Goal: Task Accomplishment & Management: Manage account settings

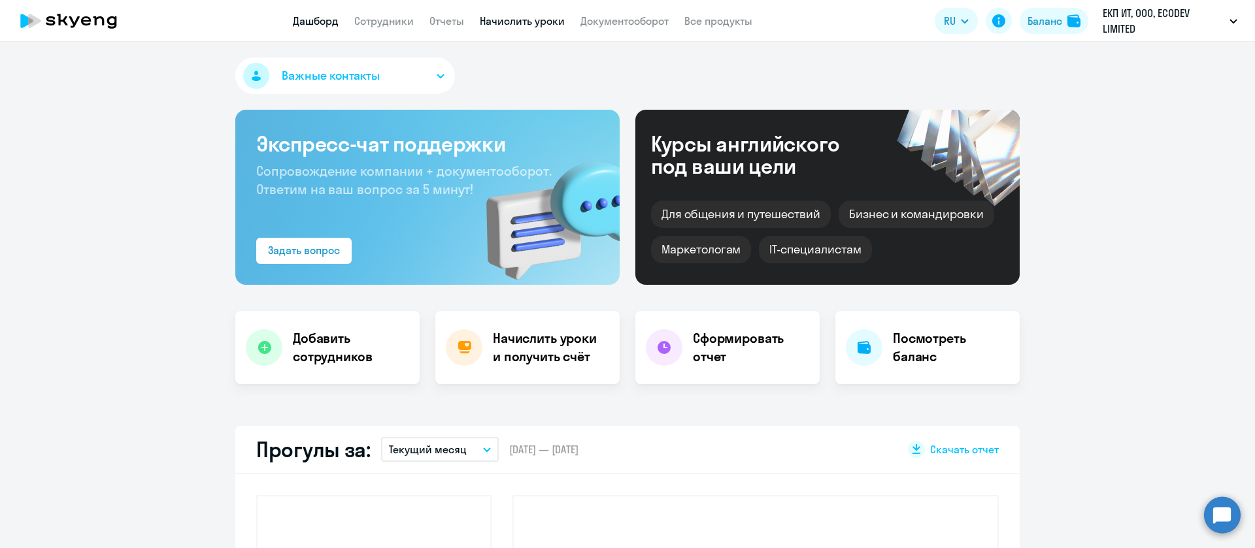
click at [520, 16] on link "Начислить уроки" at bounding box center [522, 20] width 85 height 13
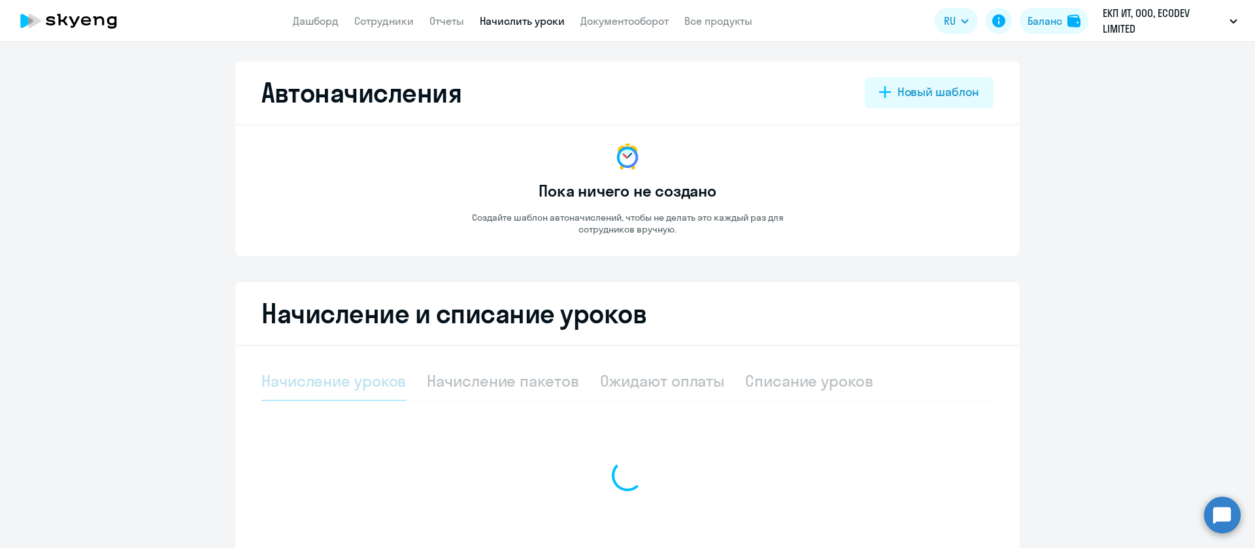
select select "10"
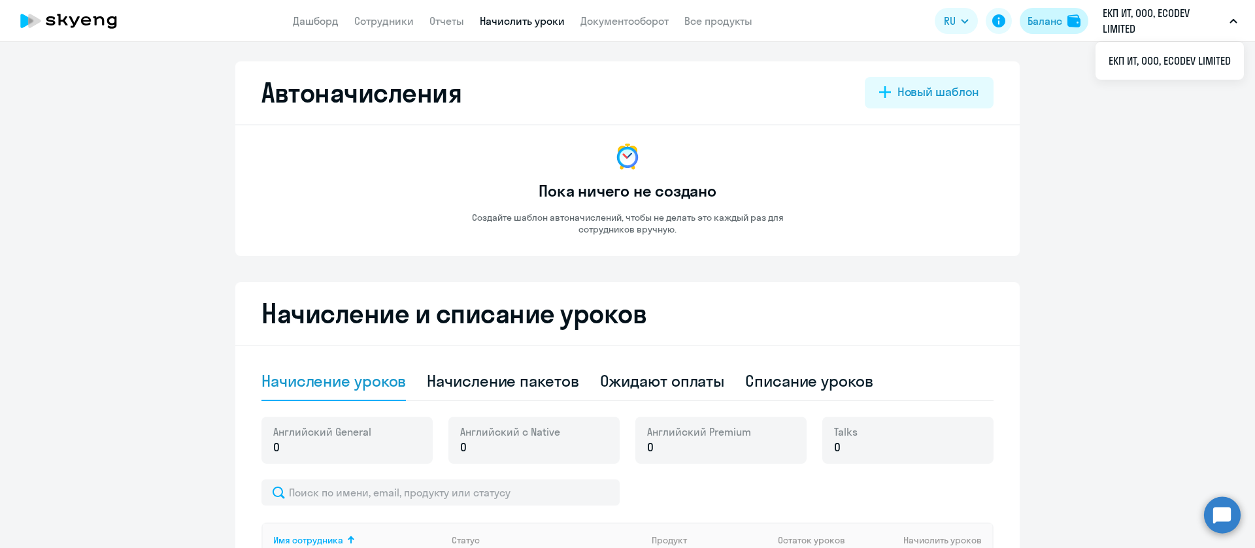
click at [1044, 20] on div "Баланс" at bounding box center [1044, 21] width 35 height 16
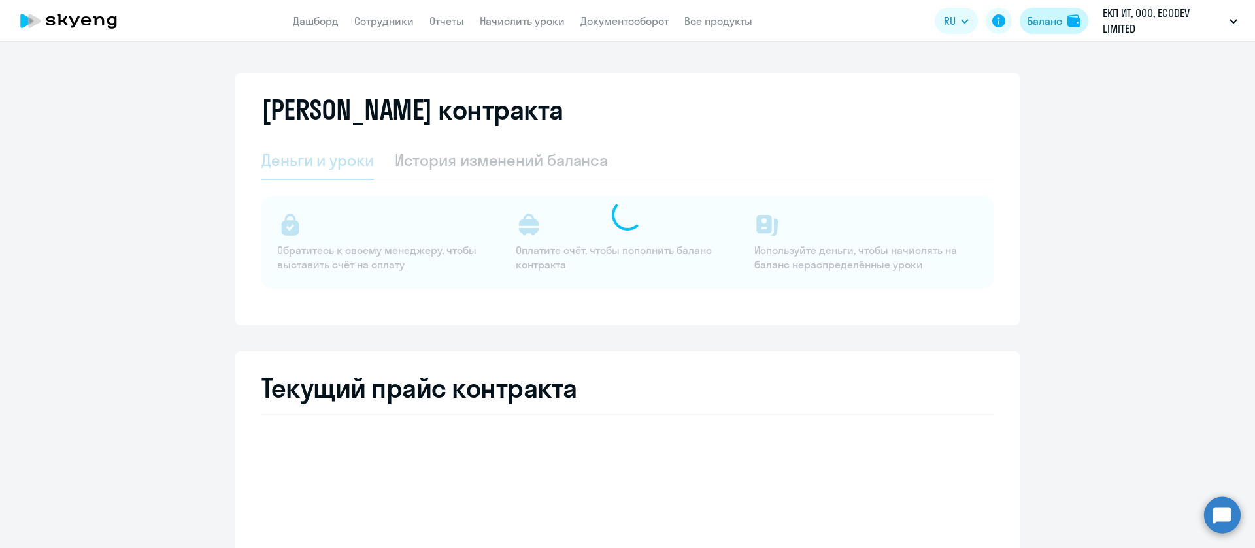
select select "english_adult_not_native_speaker"
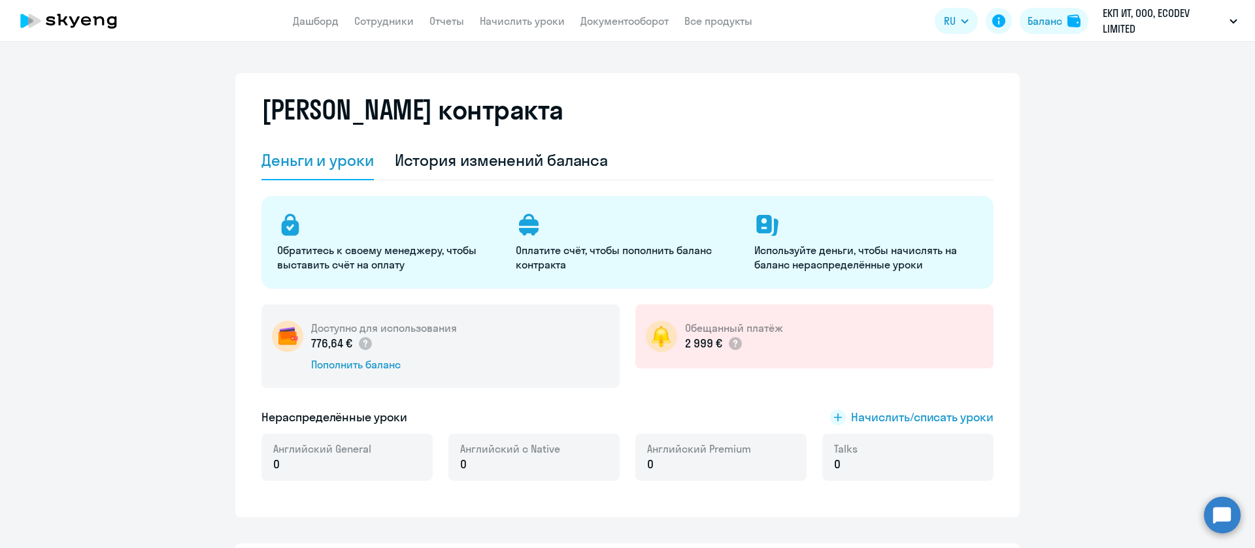
click at [928, 461] on div "Talks 0" at bounding box center [907, 457] width 171 height 47
click at [706, 468] on p "0" at bounding box center [699, 464] width 104 height 17
click at [504, 472] on p "0" at bounding box center [510, 464] width 100 height 17
click at [923, 412] on span "Начислить/списать уроки" at bounding box center [922, 417] width 142 height 17
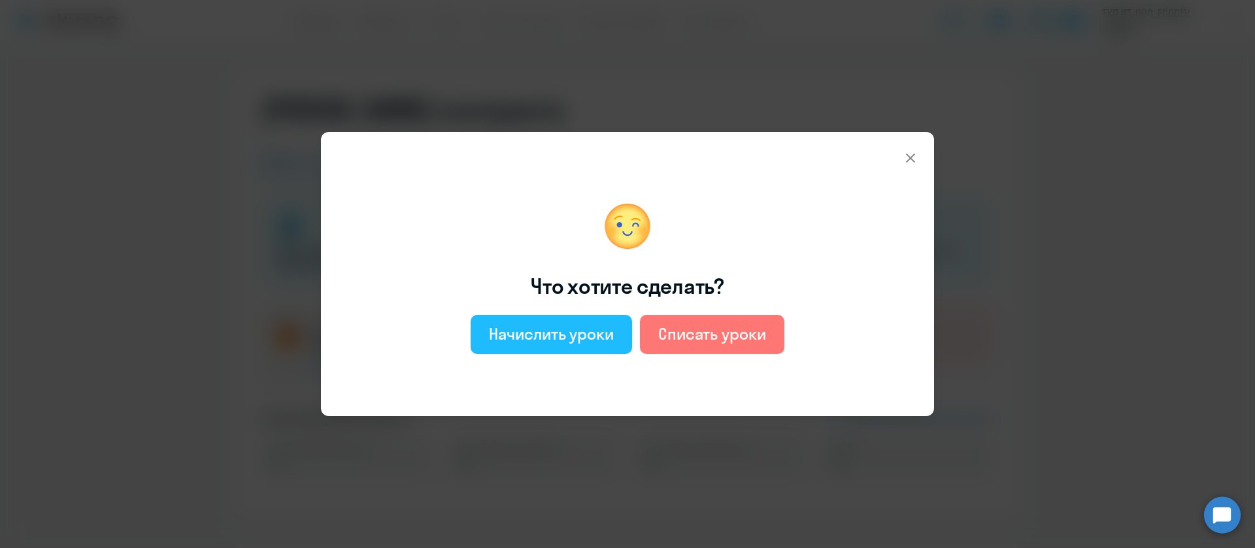
click at [564, 331] on div "Начислить уроки" at bounding box center [551, 333] width 125 height 21
select select "english_adult_not_native_speaker"
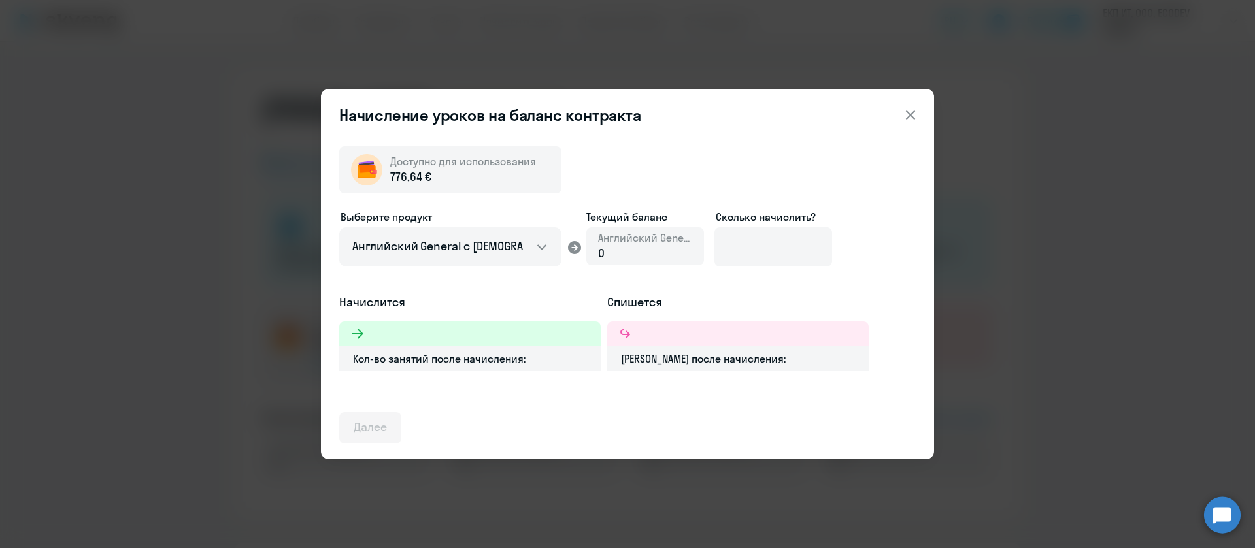
click at [636, 251] on div "0" at bounding box center [645, 253] width 94 height 17
click at [766, 254] on input at bounding box center [773, 246] width 118 height 39
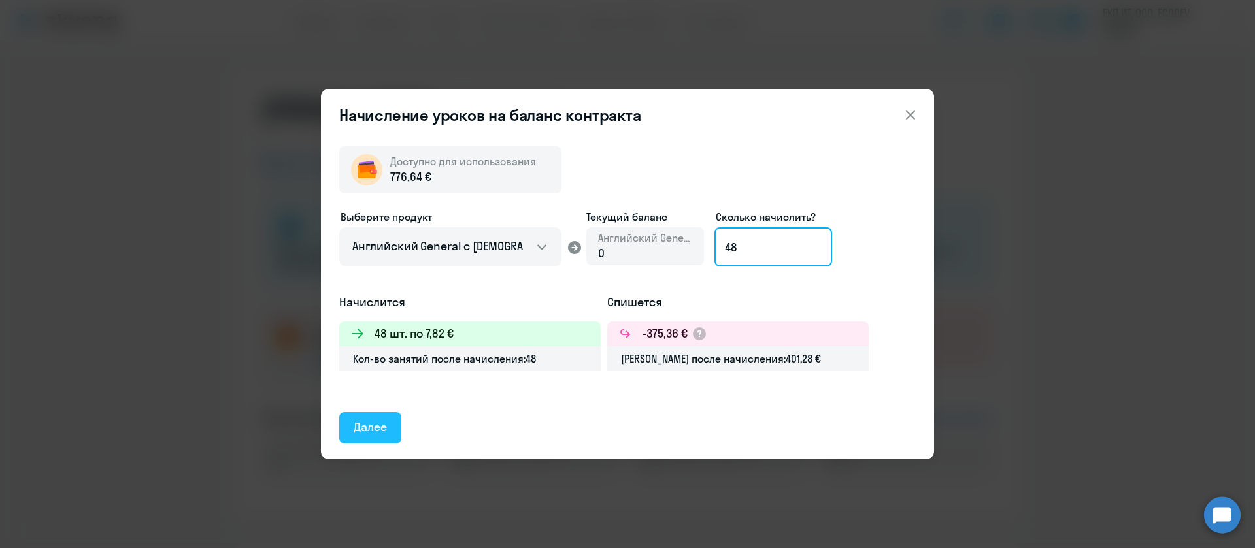
type input "48"
click at [378, 416] on button "Далее" at bounding box center [370, 427] width 62 height 31
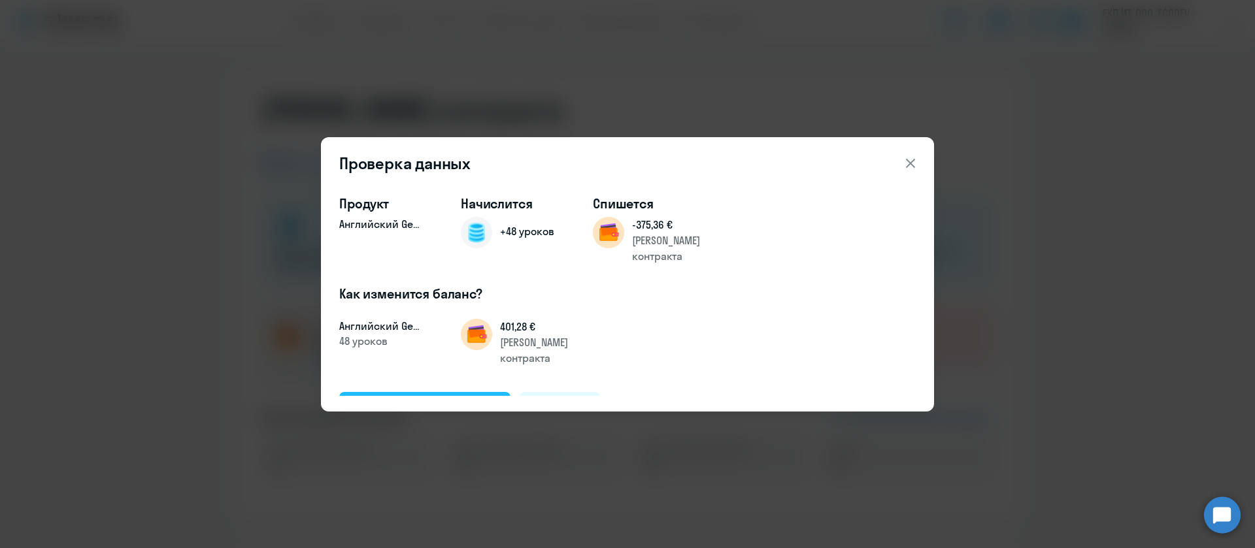
click at [454, 399] on div "Подтвердить и начислить" at bounding box center [425, 407] width 142 height 17
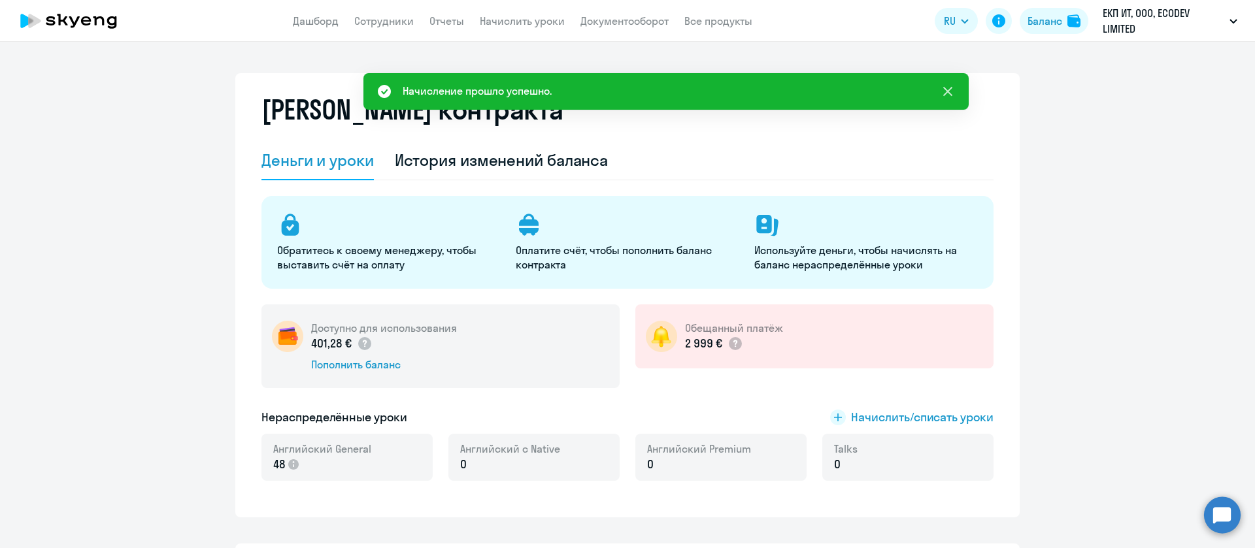
click at [948, 92] on icon at bounding box center [948, 92] width 16 height 16
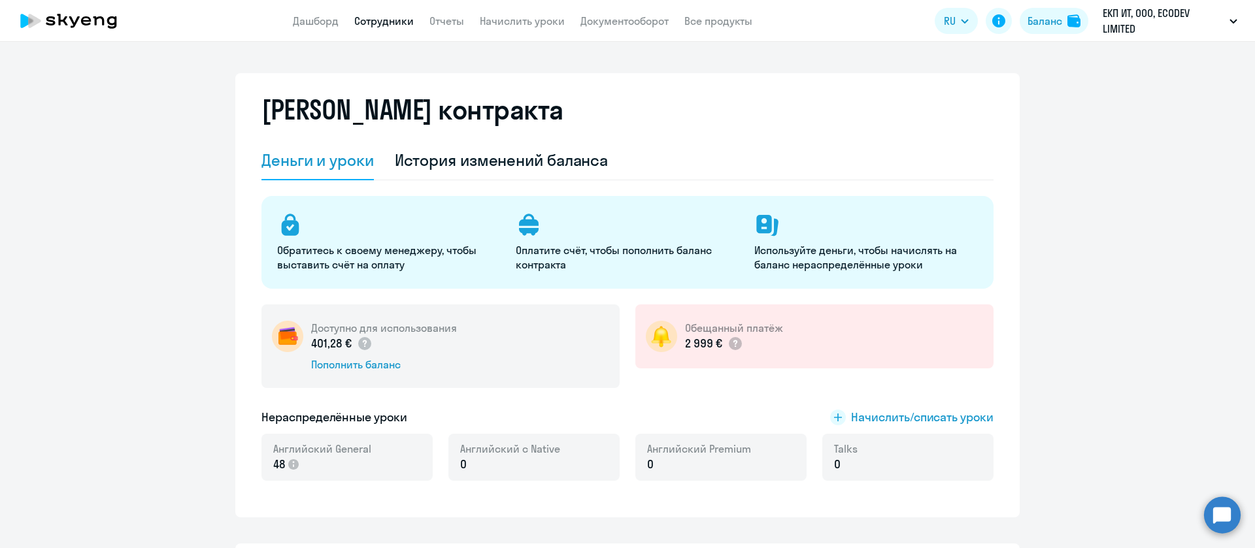
click at [382, 25] on link "Сотрудники" at bounding box center [383, 20] width 59 height 13
select select "30"
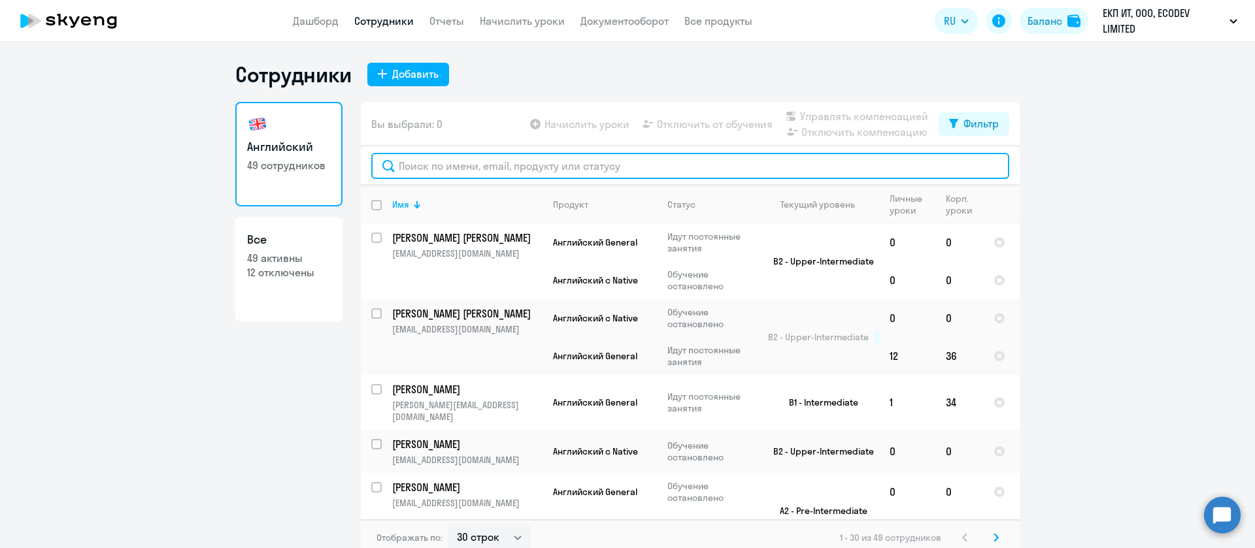
click at [494, 168] on input "text" at bounding box center [690, 166] width 638 height 26
paste input "[EMAIL_ADDRESS][DOMAIN_NAME]"
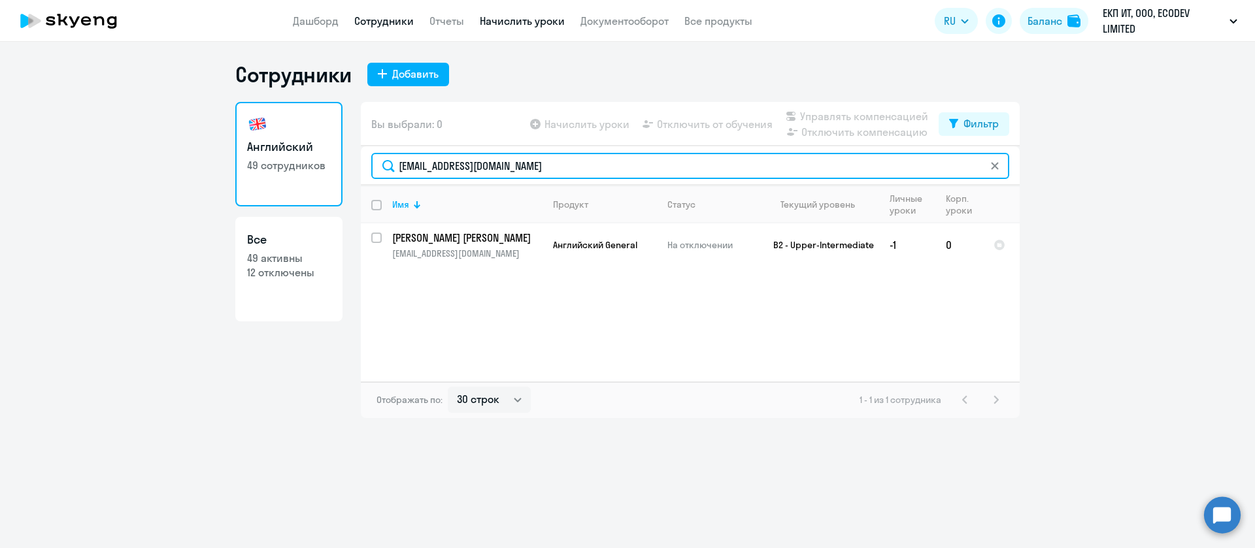
type input "[EMAIL_ADDRESS][DOMAIN_NAME]"
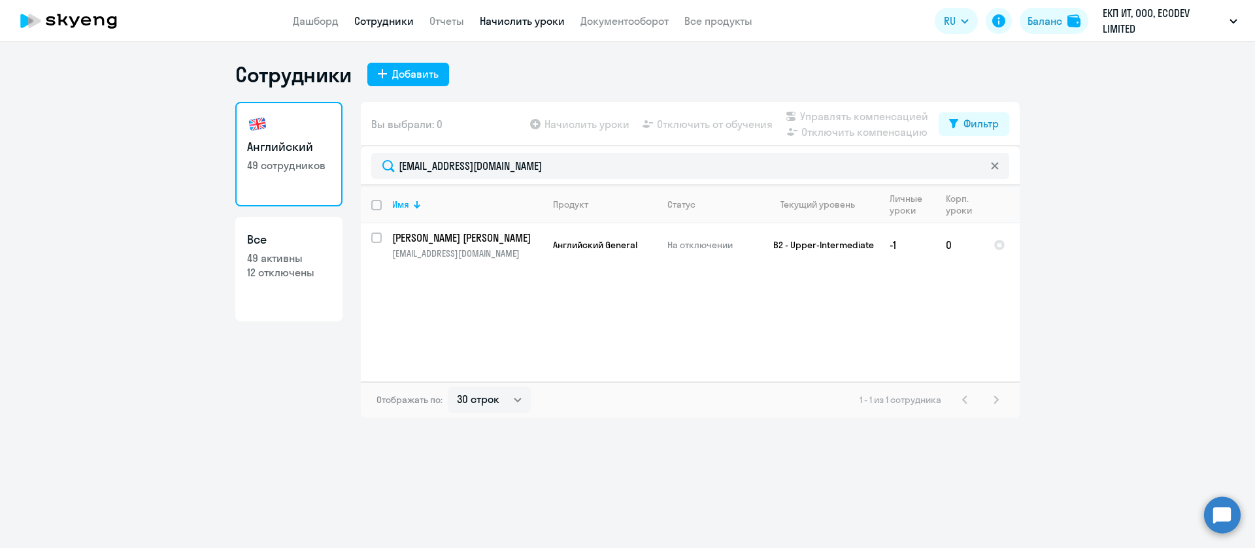
click at [510, 19] on link "Начислить уроки" at bounding box center [522, 20] width 85 height 13
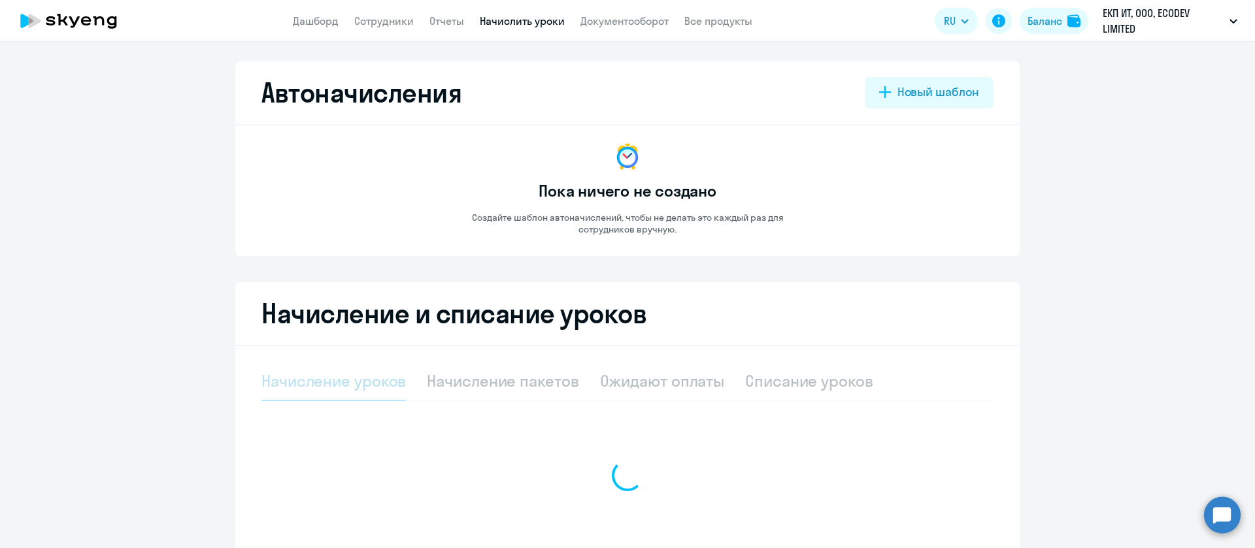
select select "10"
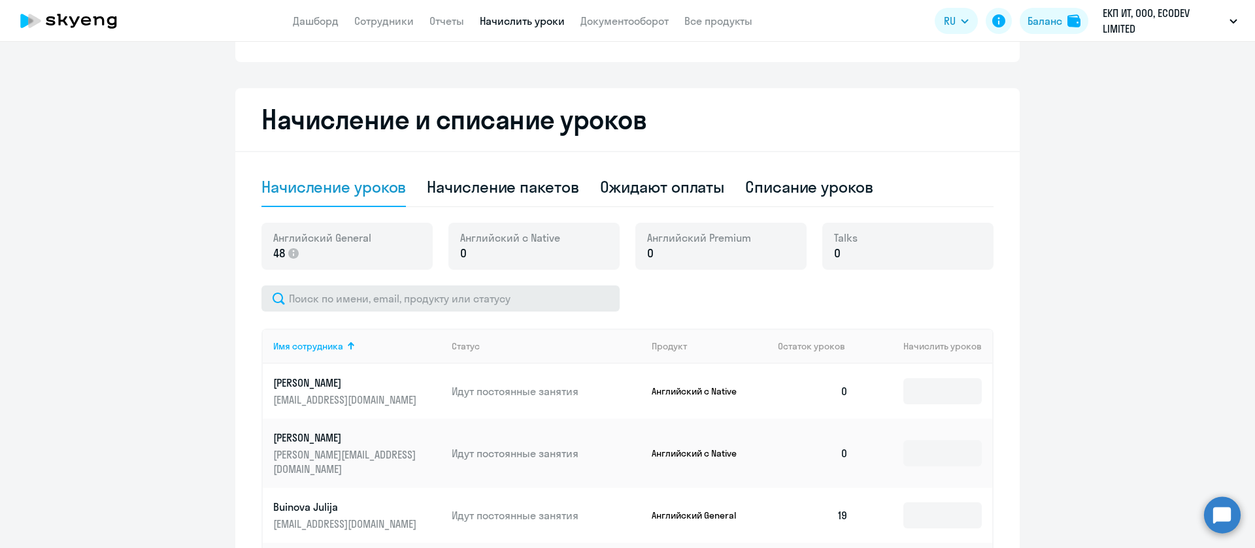
scroll to position [196, 0]
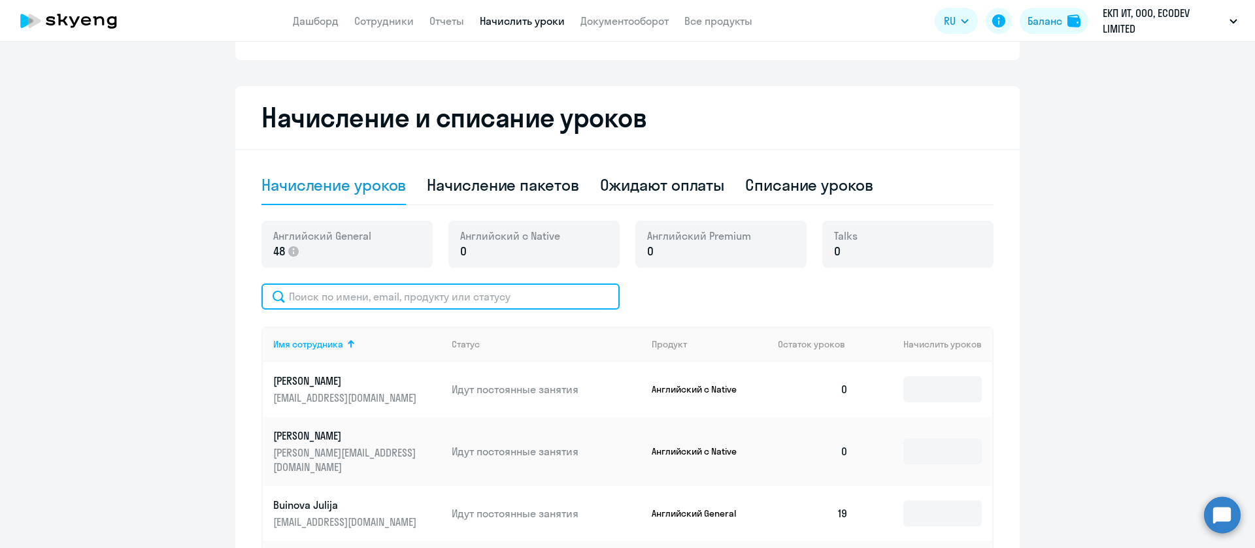
click at [380, 302] on input "text" at bounding box center [440, 297] width 358 height 26
paste input "[EMAIL_ADDRESS][DOMAIN_NAME]"
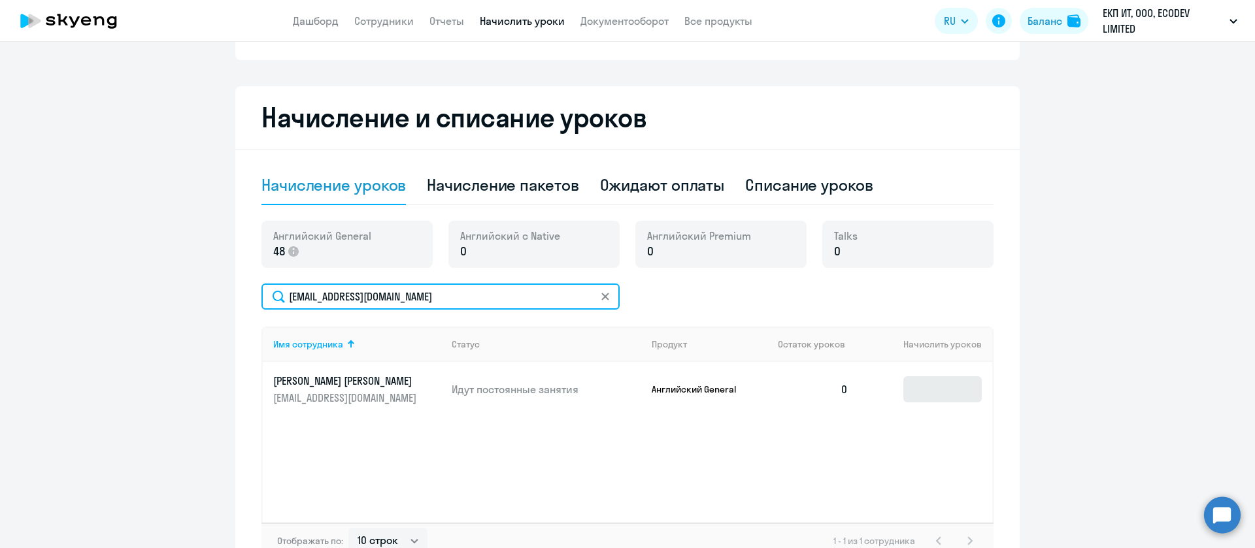
type input "[EMAIL_ADDRESS][DOMAIN_NAME]"
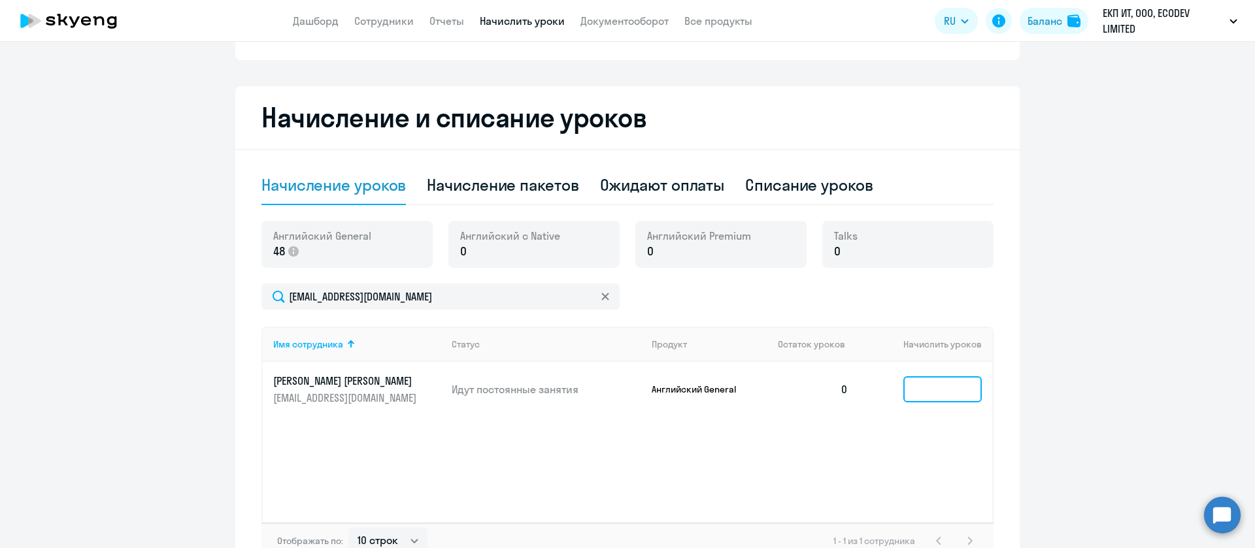
click at [929, 385] on input at bounding box center [942, 389] width 78 height 26
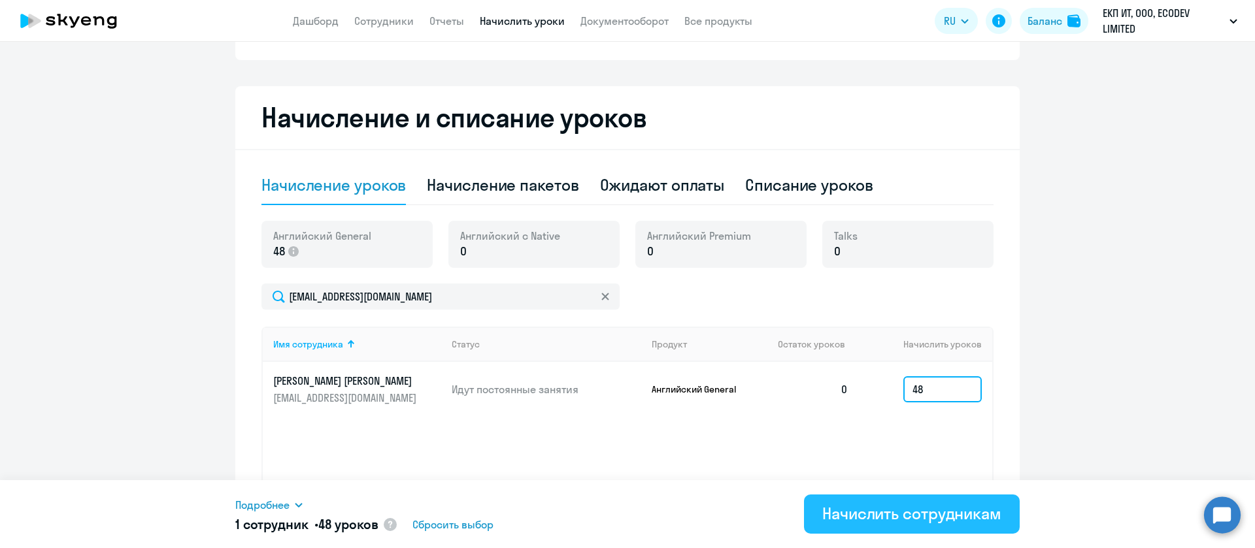
type input "48"
click at [901, 499] on button "Начислить сотрудникам" at bounding box center [912, 514] width 216 height 39
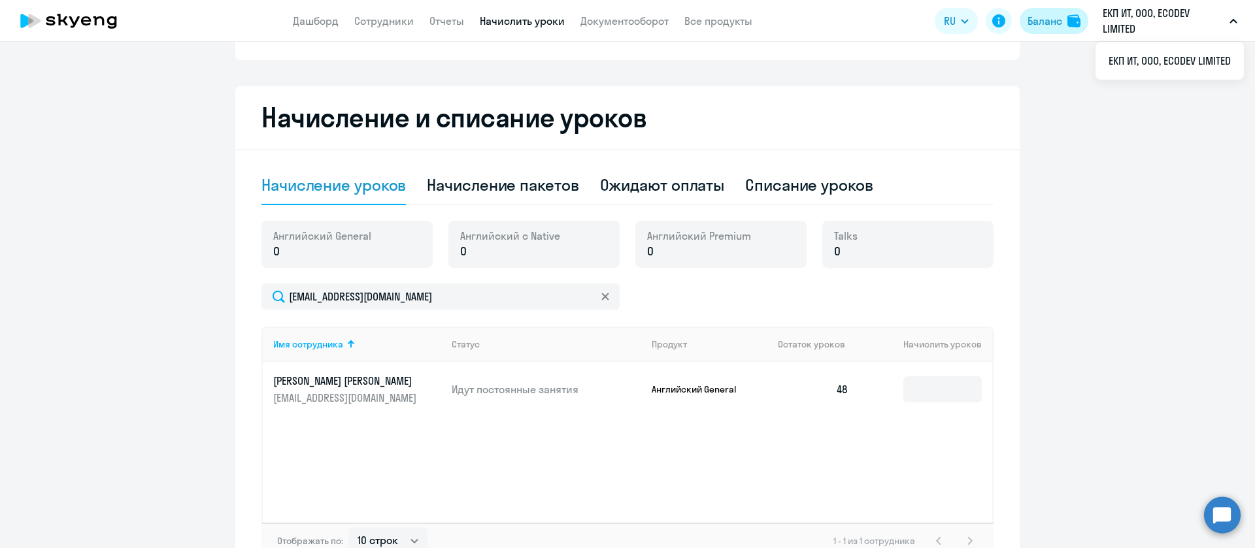
click at [1063, 17] on button "Баланс" at bounding box center [1053, 21] width 69 height 26
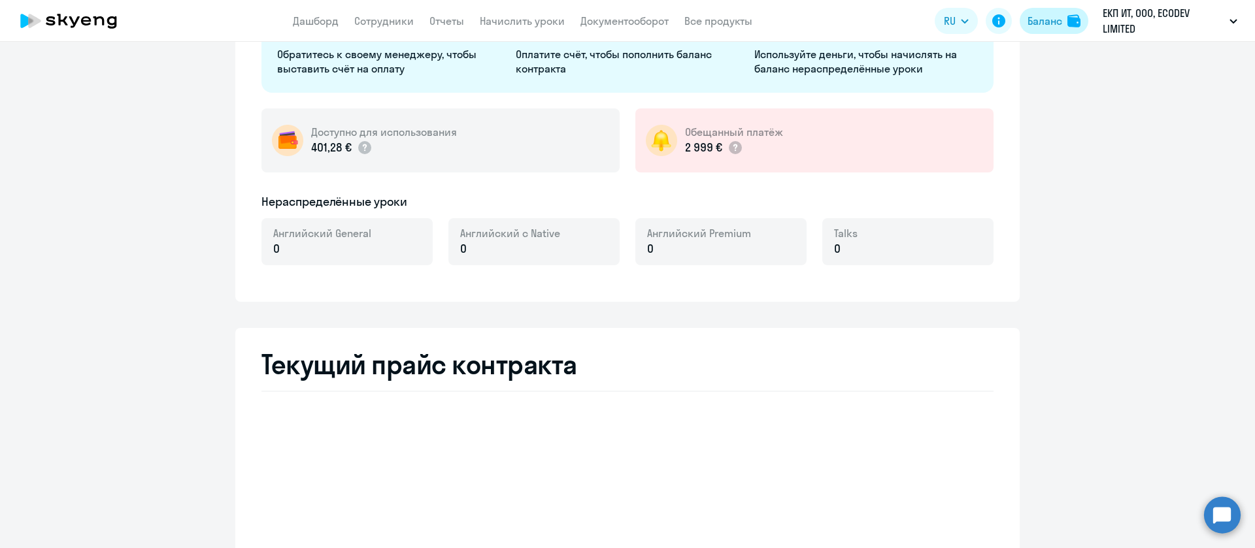
select select "english_adult_not_native_speaker"
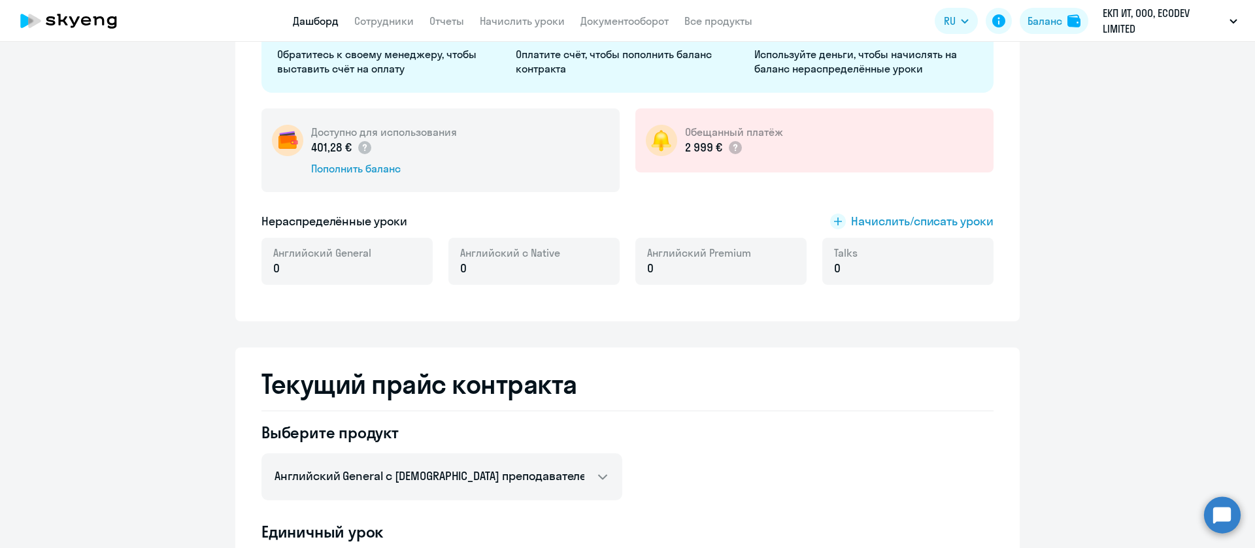
click at [309, 20] on link "Дашборд" at bounding box center [316, 20] width 46 height 13
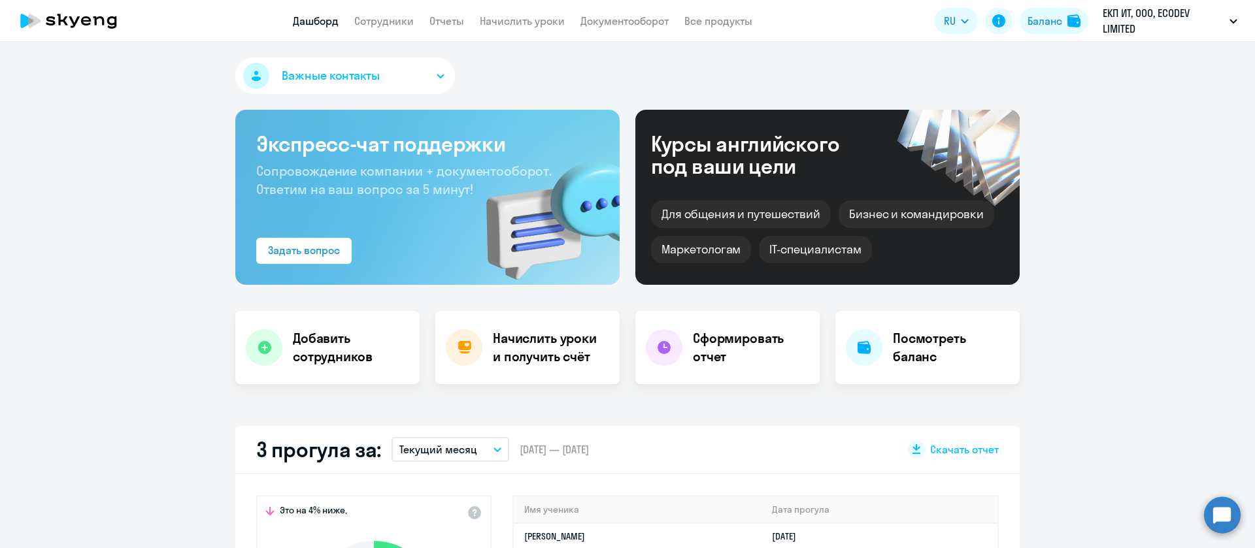
select select "30"
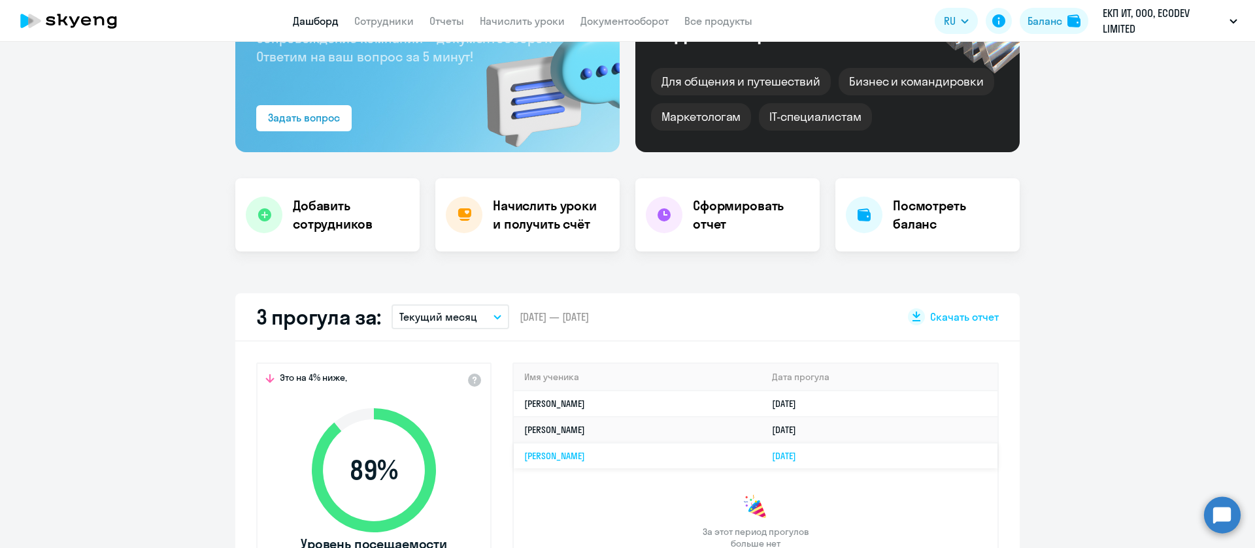
scroll to position [196, 0]
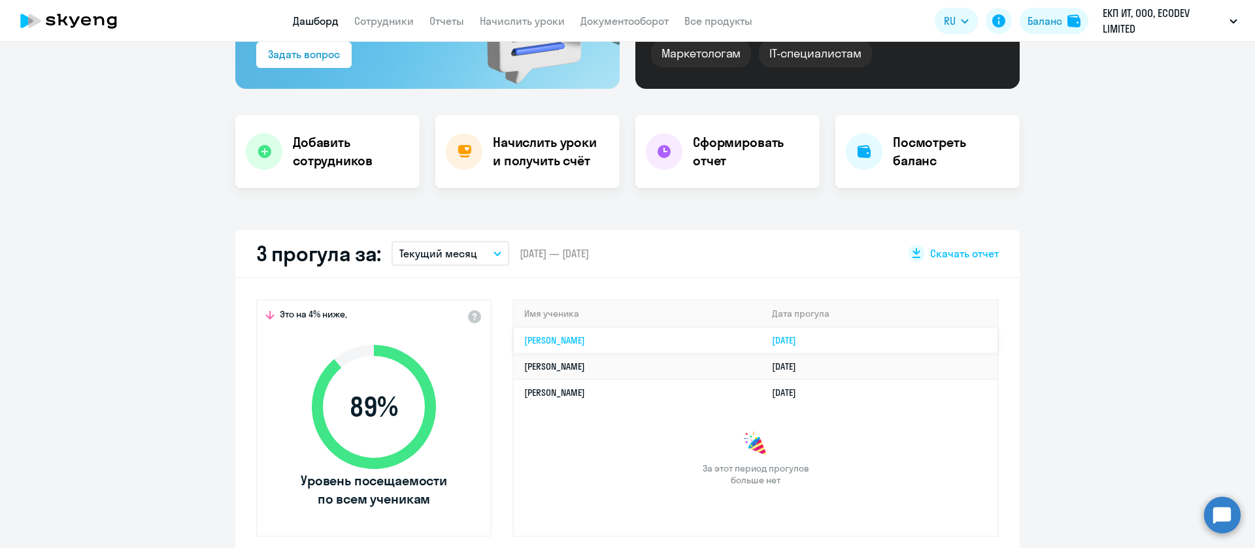
click at [585, 338] on link "[PERSON_NAME]" at bounding box center [554, 341] width 61 height 12
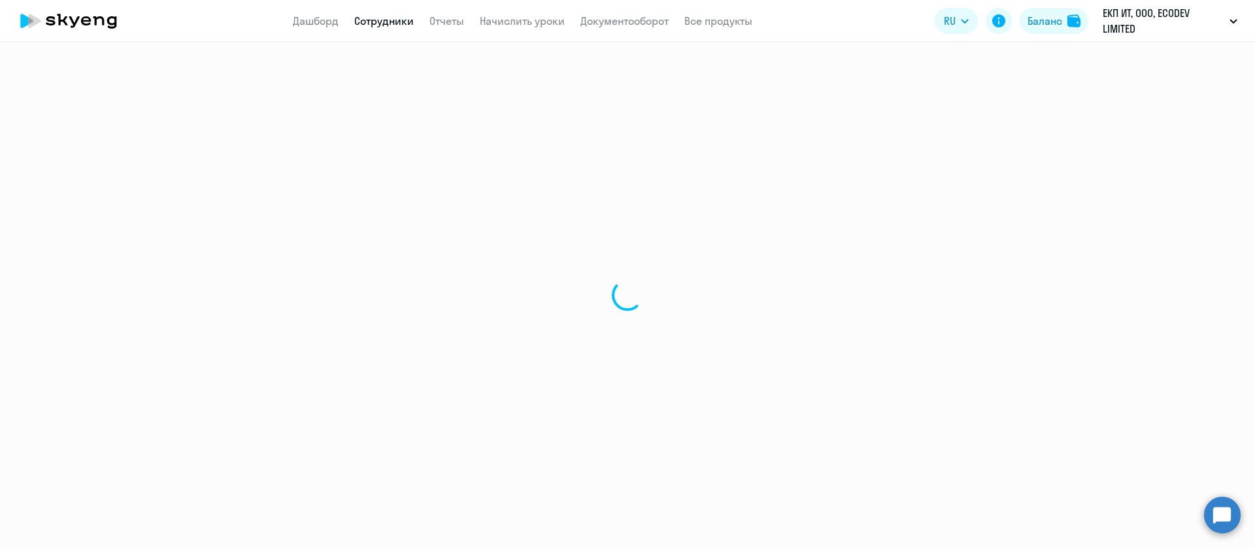
select select "english"
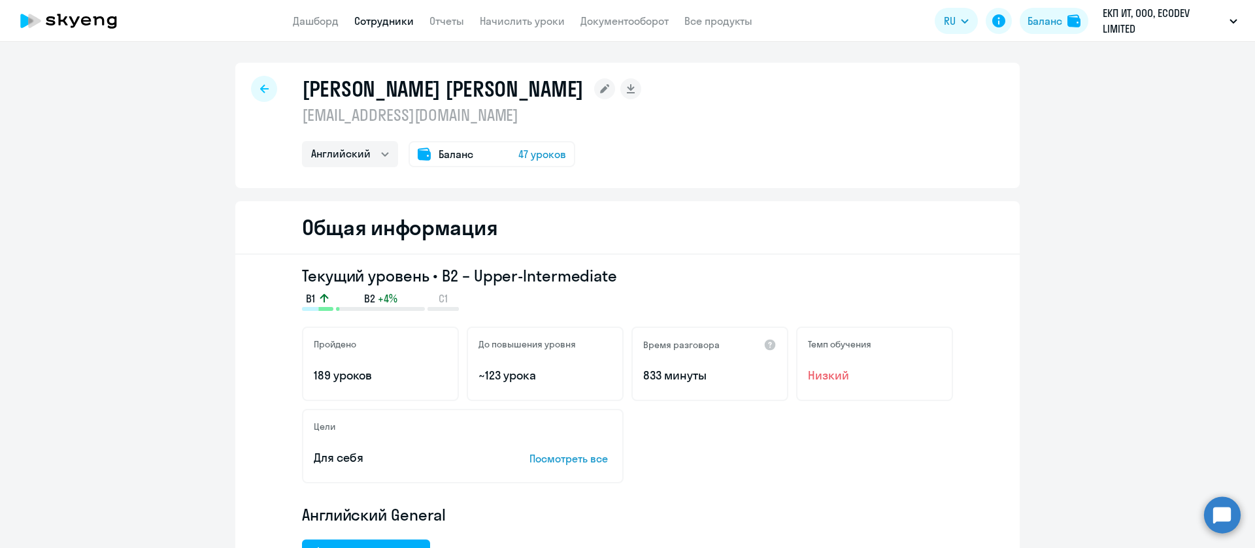
drag, startPoint x: 567, startPoint y: 121, endPoint x: 284, endPoint y: 109, distance: 283.9
click at [284, 109] on div "[PERSON_NAME] [PERSON_NAME] [EMAIL_ADDRESS][DOMAIN_NAME] Английский Баланс 47 у…" at bounding box center [627, 125] width 784 height 125
copy p "[EMAIL_ADDRESS][DOMAIN_NAME]"
